Goal: Information Seeking & Learning: Learn about a topic

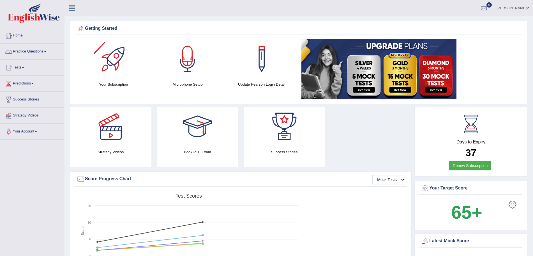
click at [28, 53] on link "Practice Questions" at bounding box center [32, 51] width 64 height 14
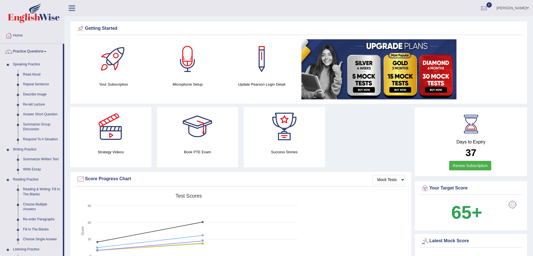
click at [29, 84] on link "Repeat Sentence" at bounding box center [41, 84] width 42 height 10
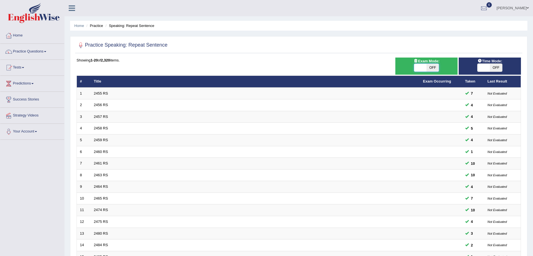
click at [424, 69] on span at bounding box center [420, 68] width 12 height 8
click at [432, 68] on span "OFF" at bounding box center [432, 68] width 12 height 8
checkbox input "true"
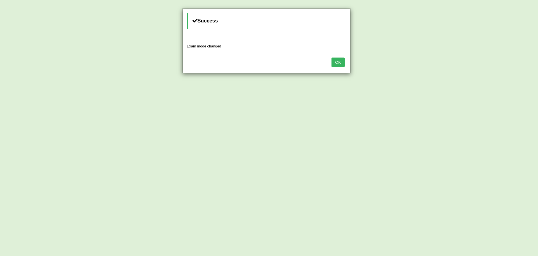
click at [339, 62] on button "OK" at bounding box center [337, 62] width 13 height 10
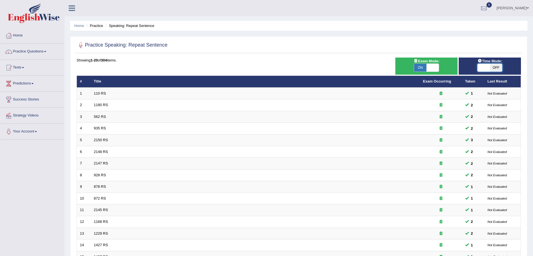
click at [482, 66] on span at bounding box center [483, 68] width 12 height 8
checkbox input "true"
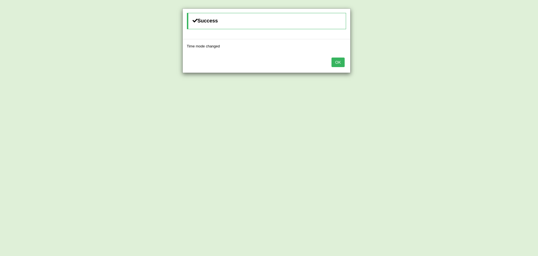
click at [339, 63] on button "OK" at bounding box center [337, 62] width 13 height 10
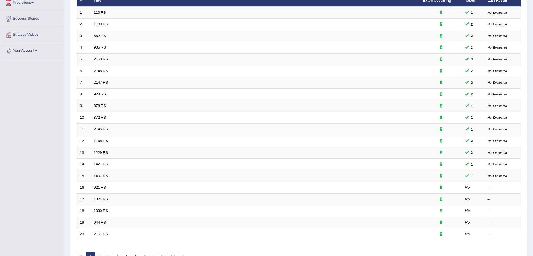
scroll to position [80, 0]
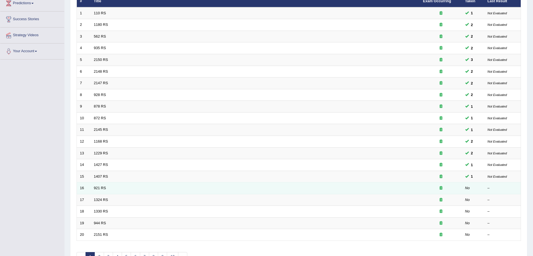
click at [87, 190] on td "16" at bounding box center [84, 188] width 14 height 12
click at [97, 189] on link "921 RS" at bounding box center [100, 187] width 12 height 4
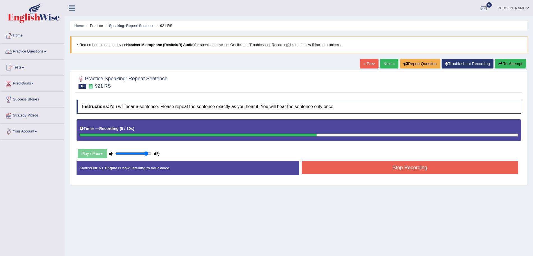
click at [339, 171] on button "Stop Recording" at bounding box center [409, 167] width 217 height 13
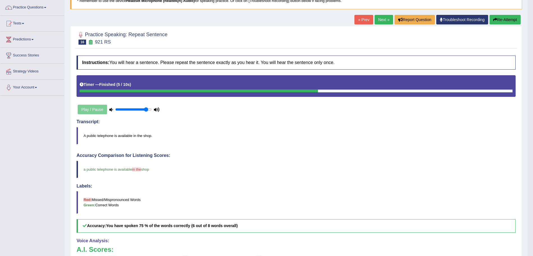
scroll to position [43, 0]
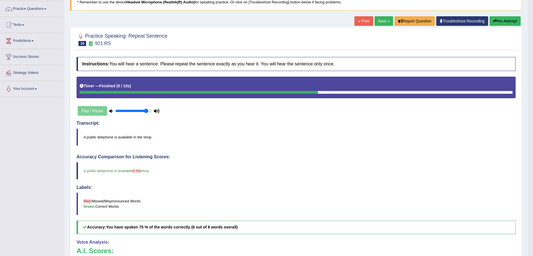
click at [379, 20] on link "Next »" at bounding box center [383, 21] width 18 height 10
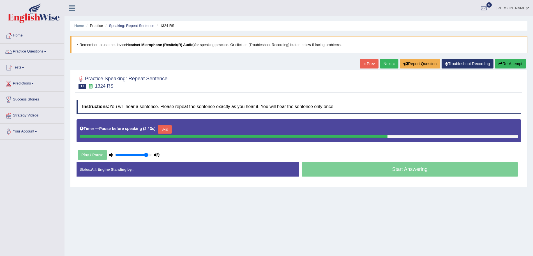
click at [505, 63] on button "Re-Attempt" at bounding box center [509, 64] width 31 height 10
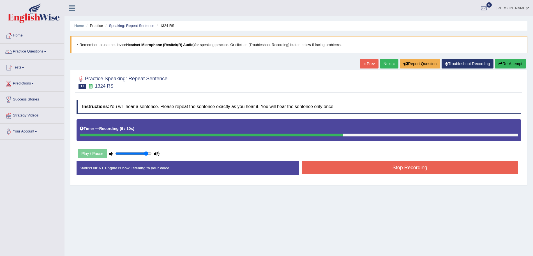
click at [466, 167] on button "Stop Recording" at bounding box center [409, 167] width 217 height 13
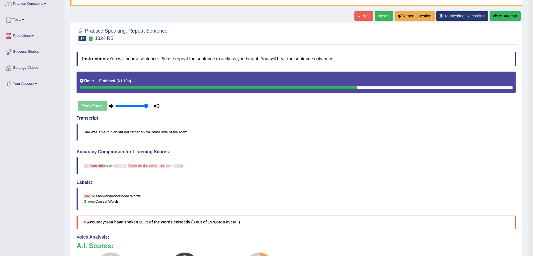
scroll to position [46, 0]
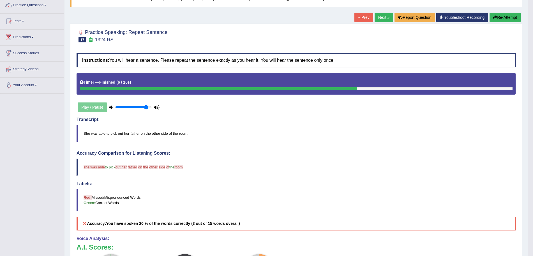
click at [509, 17] on button "Re-Attempt" at bounding box center [504, 18] width 31 height 10
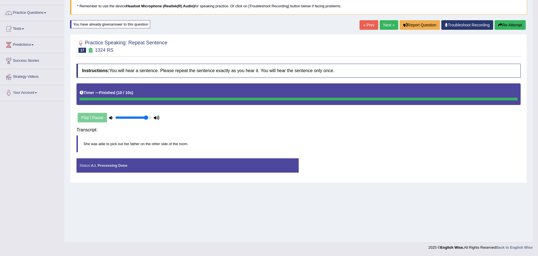
click at [433, 134] on body "Toggle navigation Home Practice Questions Speaking Practice Read Aloud Repeat S…" at bounding box center [269, 89] width 538 height 256
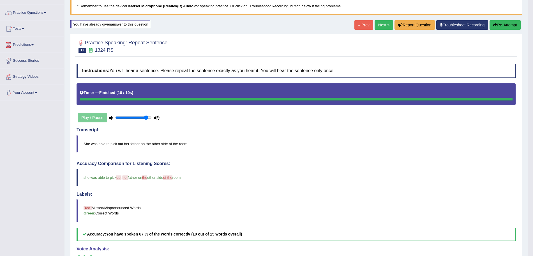
click at [376, 23] on link "Next »" at bounding box center [383, 25] width 18 height 10
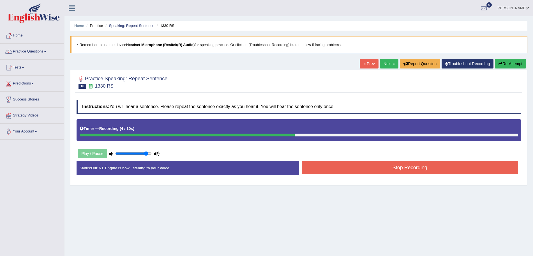
click at [401, 163] on button "Stop Recording" at bounding box center [409, 167] width 217 height 13
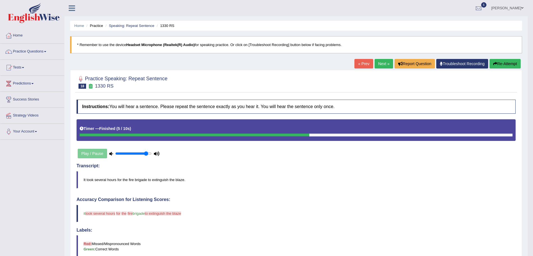
click at [494, 64] on icon "button" at bounding box center [495, 64] width 4 height 4
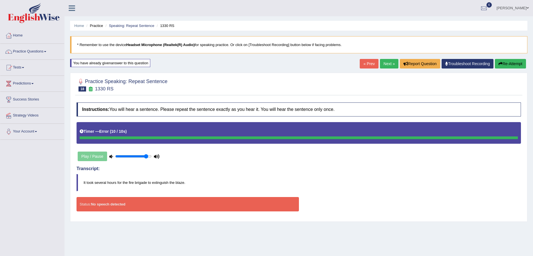
click at [509, 65] on button "Re-Attempt" at bounding box center [509, 64] width 31 height 10
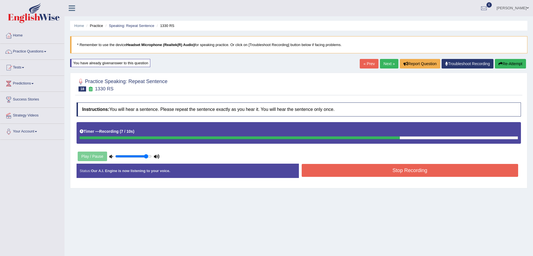
click at [451, 167] on button "Stop Recording" at bounding box center [409, 170] width 217 height 13
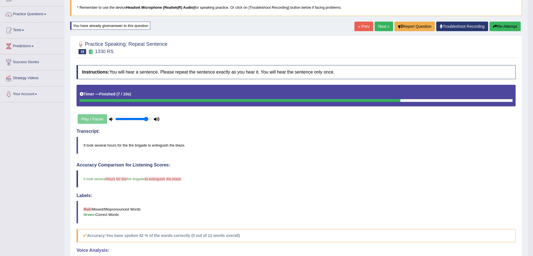
scroll to position [34, 0]
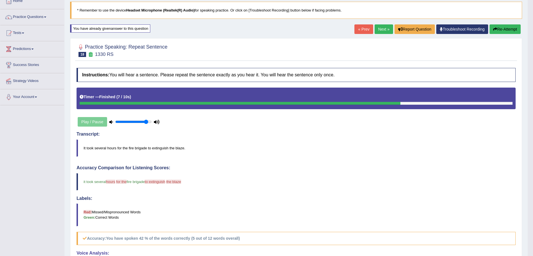
click at [489, 29] on button "Re-Attempt" at bounding box center [504, 29] width 31 height 10
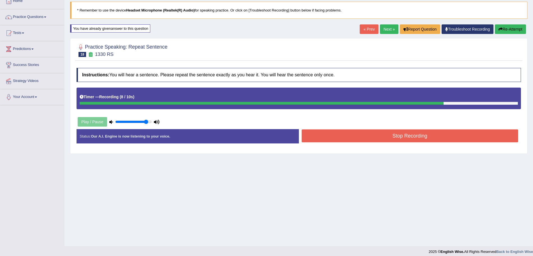
click at [463, 133] on button "Stop Recording" at bounding box center [409, 135] width 217 height 13
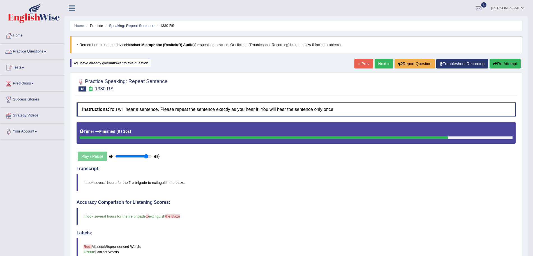
click at [35, 49] on link "Practice Questions" at bounding box center [32, 51] width 64 height 14
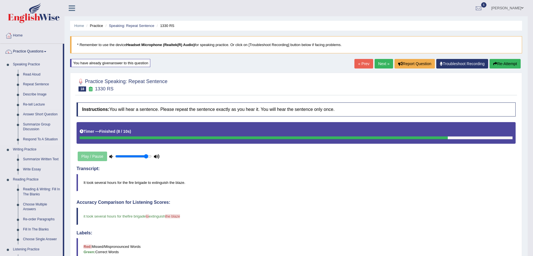
click at [32, 103] on link "Re-tell Lecture" at bounding box center [41, 104] width 42 height 10
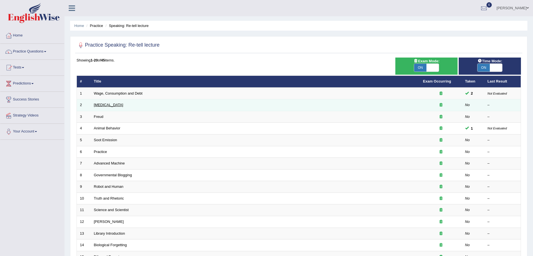
click at [114, 105] on link "[MEDICAL_DATA]" at bounding box center [108, 105] width 29 height 4
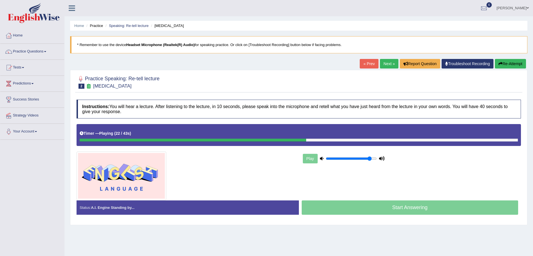
click at [499, 63] on icon "button" at bounding box center [500, 64] width 4 height 4
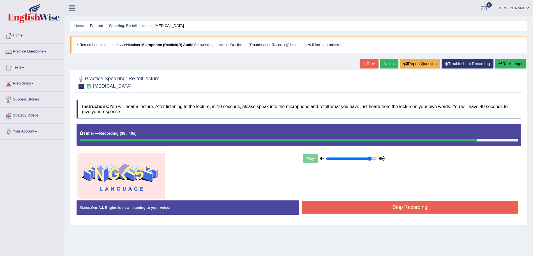
click at [453, 208] on button "Stop Recording" at bounding box center [409, 206] width 217 height 13
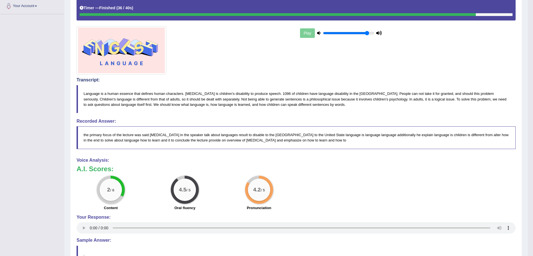
scroll to position [130, 0]
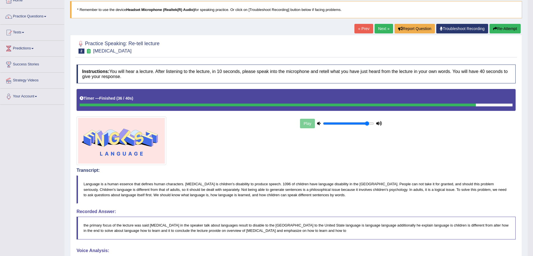
scroll to position [32, 0]
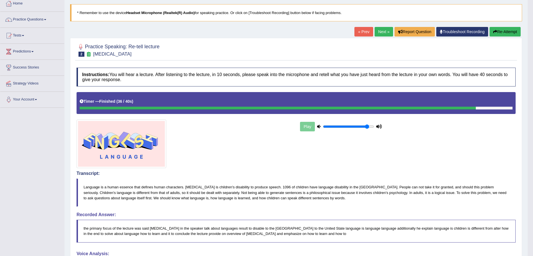
click at [511, 34] on button "Re-Attempt" at bounding box center [504, 32] width 31 height 10
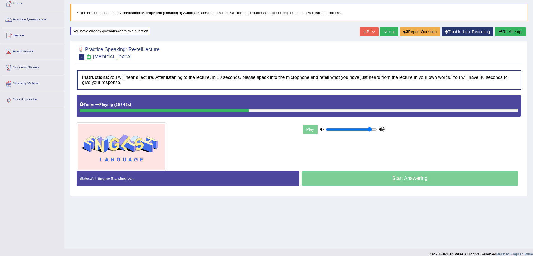
click at [507, 27] on button "Re-Attempt" at bounding box center [509, 32] width 31 height 10
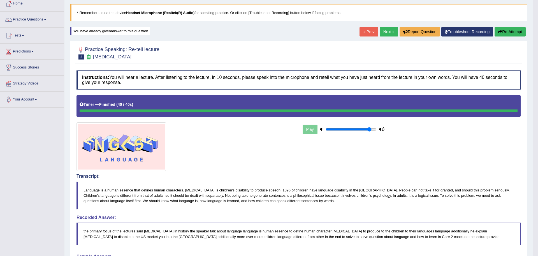
click at [521, 27] on body "Toggle navigation Home Practice Questions Speaking Practice Read Aloud Repeat S…" at bounding box center [269, 96] width 538 height 256
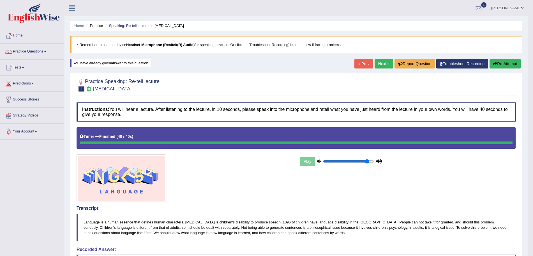
click at [385, 65] on link "Next »" at bounding box center [383, 64] width 18 height 10
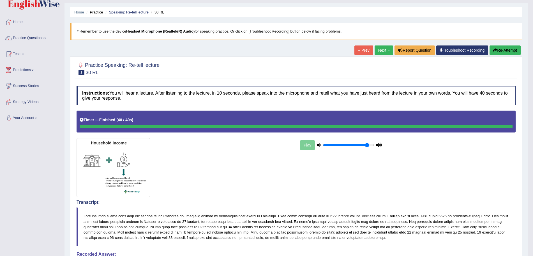
scroll to position [17, 0]
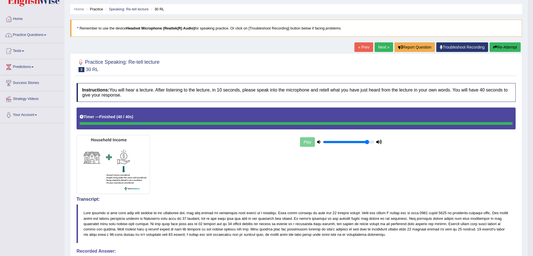
click at [18, 29] on link "Practice Questions" at bounding box center [32, 34] width 64 height 14
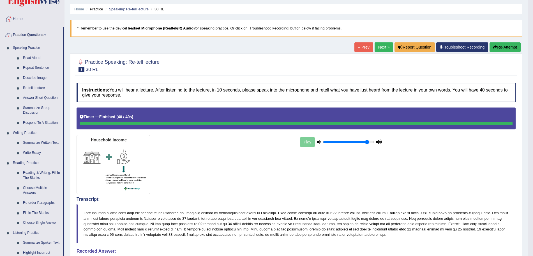
click at [18, 29] on link "Practice Questions" at bounding box center [31, 34] width 62 height 14
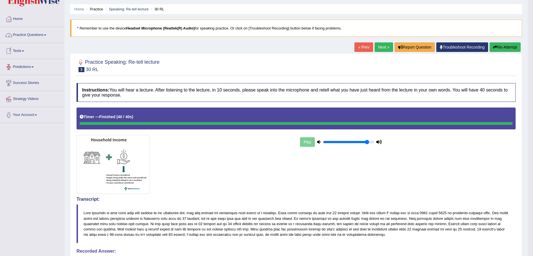
click at [42, 35] on link "Practice Questions" at bounding box center [32, 34] width 64 height 14
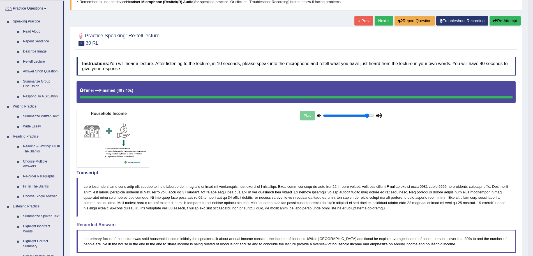
scroll to position [8, 0]
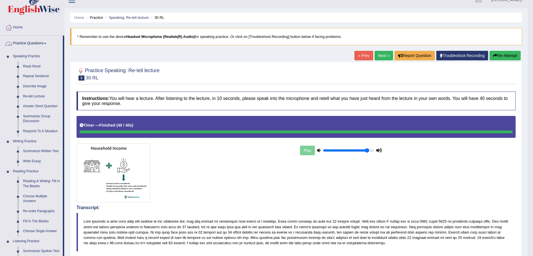
click at [44, 43] on link "Practice Questions" at bounding box center [31, 43] width 62 height 14
